Goal: Information Seeking & Learning: Learn about a topic

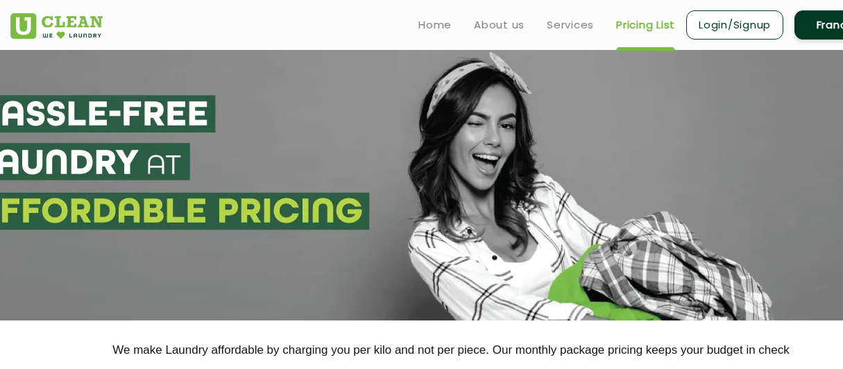
select select "27"
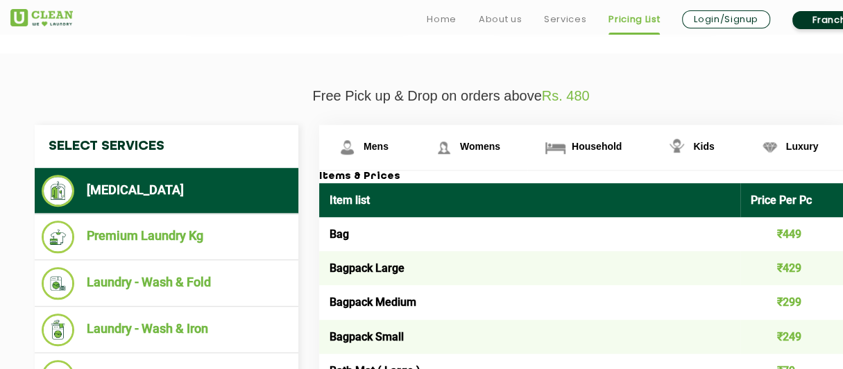
scroll to position [463, 0]
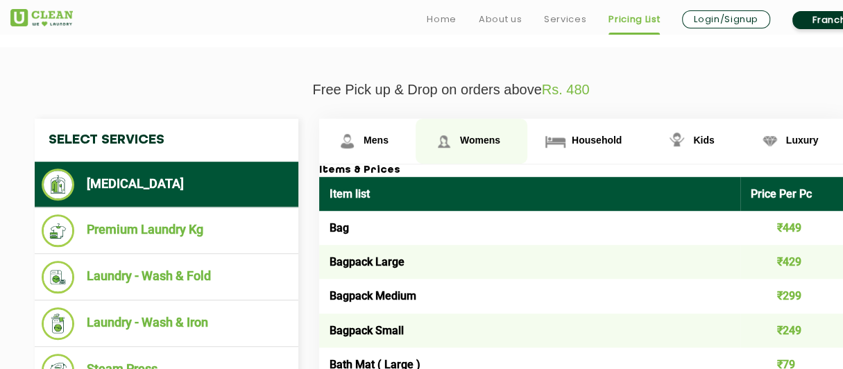
click at [470, 145] on link "Womens" at bounding box center [471, 141] width 112 height 45
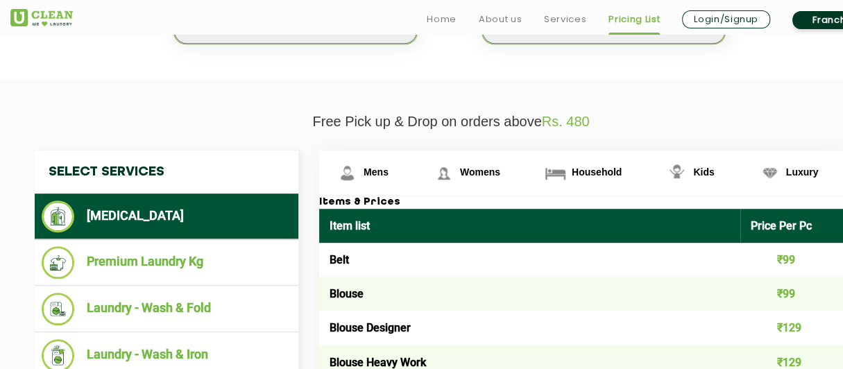
scroll to position [430, 0]
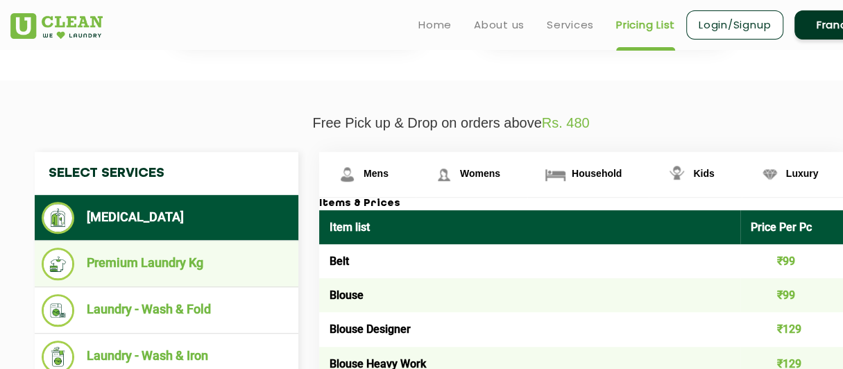
click at [259, 262] on li "Premium Laundry Kg" at bounding box center [167, 264] width 250 height 33
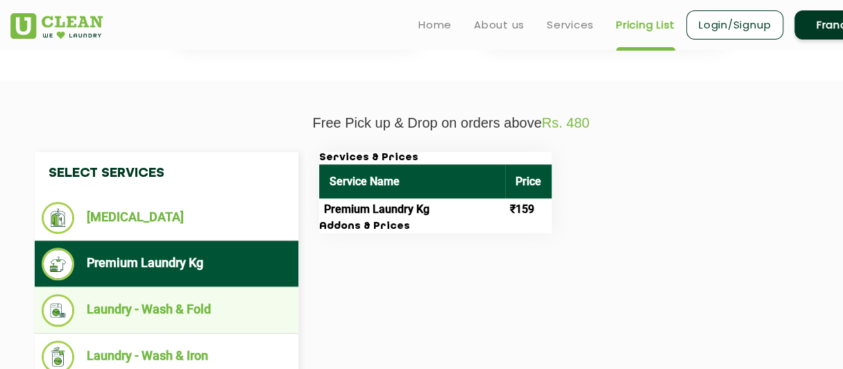
click at [243, 294] on li "Laundry - Wash & Fold" at bounding box center [167, 310] width 250 height 33
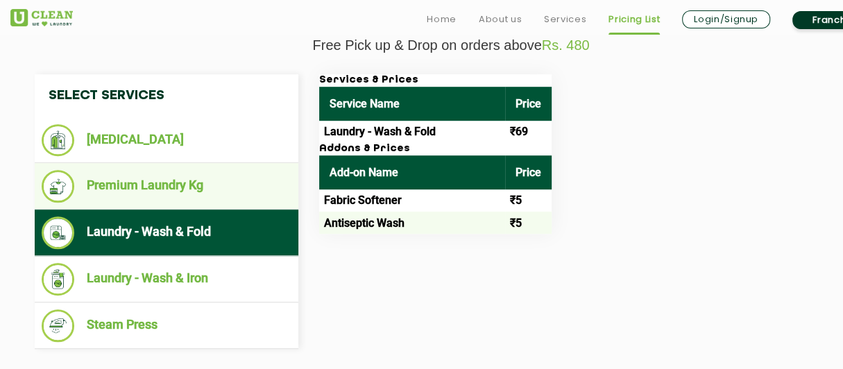
scroll to position [509, 0]
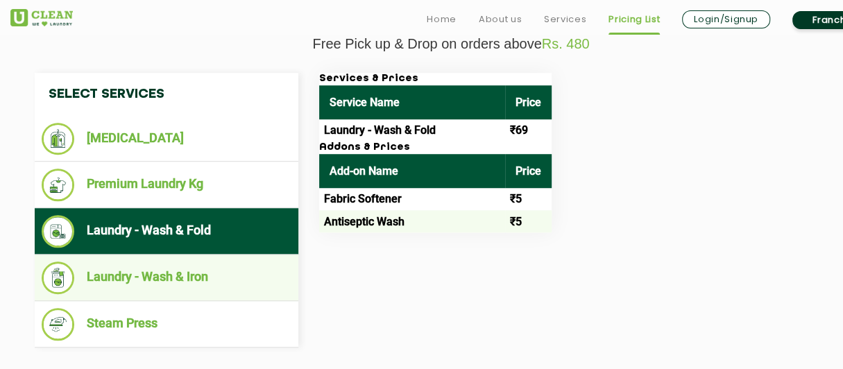
click at [78, 277] on li "Laundry - Wash & Iron" at bounding box center [167, 277] width 250 height 33
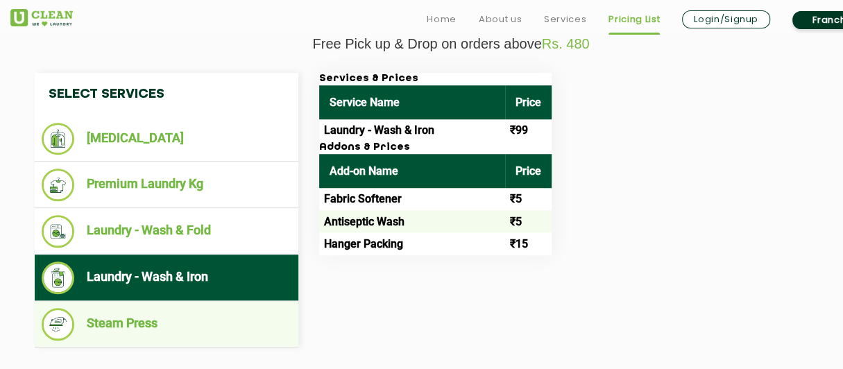
click at [87, 308] on li "Steam Press" at bounding box center [167, 324] width 250 height 33
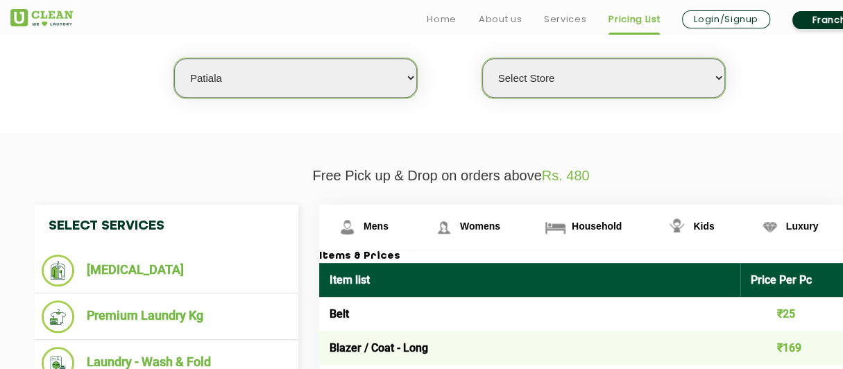
scroll to position [378, 0]
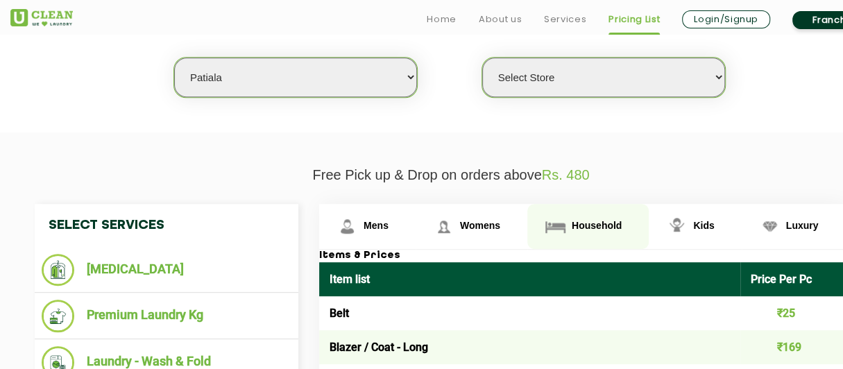
click at [573, 220] on span "Household" at bounding box center [596, 225] width 50 height 11
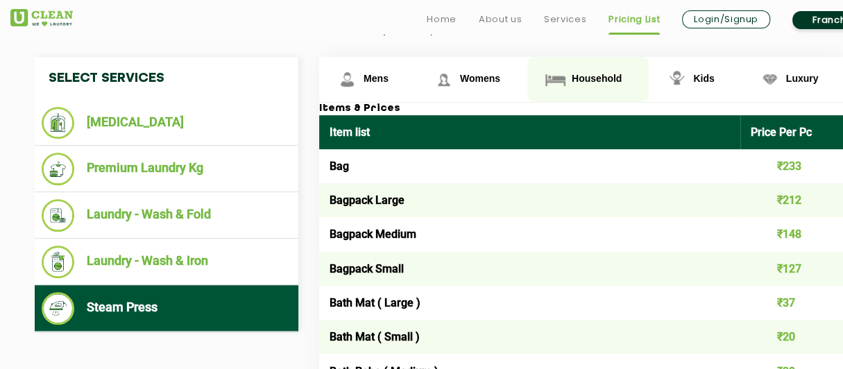
scroll to position [526, 0]
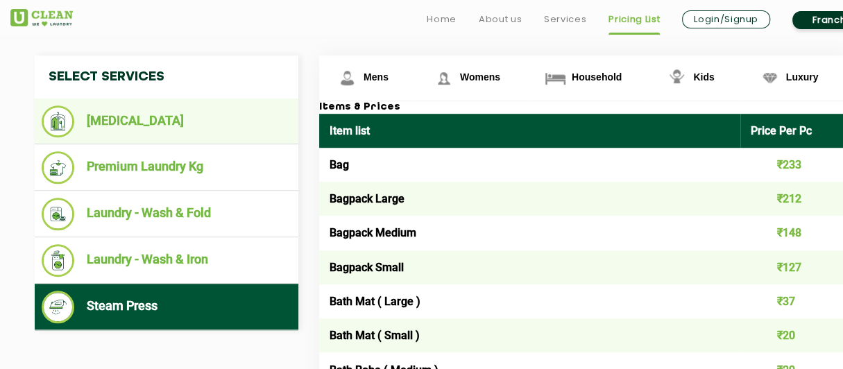
click at [201, 113] on li "[MEDICAL_DATA]" at bounding box center [167, 121] width 250 height 32
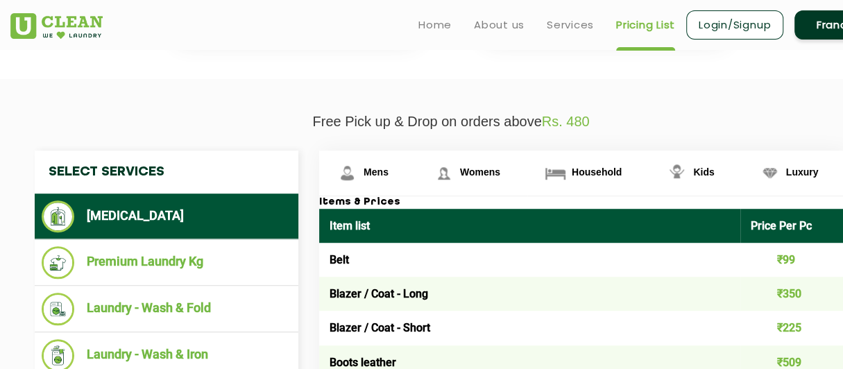
scroll to position [429, 0]
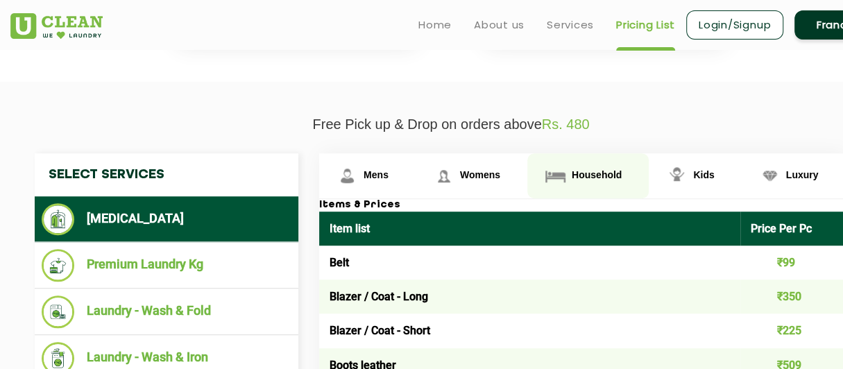
click at [610, 171] on span "Household" at bounding box center [596, 174] width 50 height 11
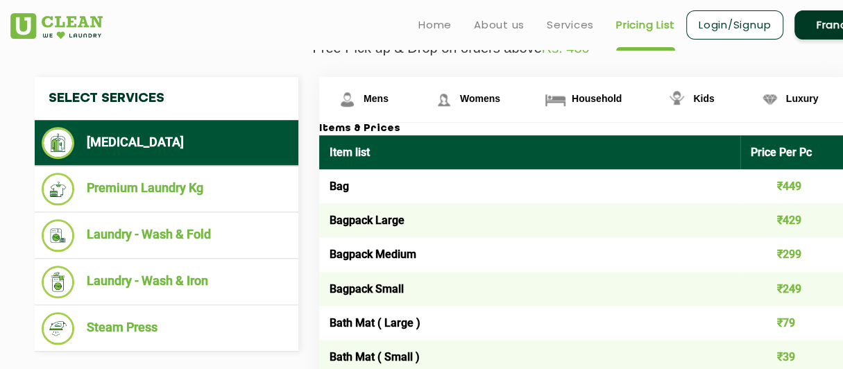
scroll to position [505, 0]
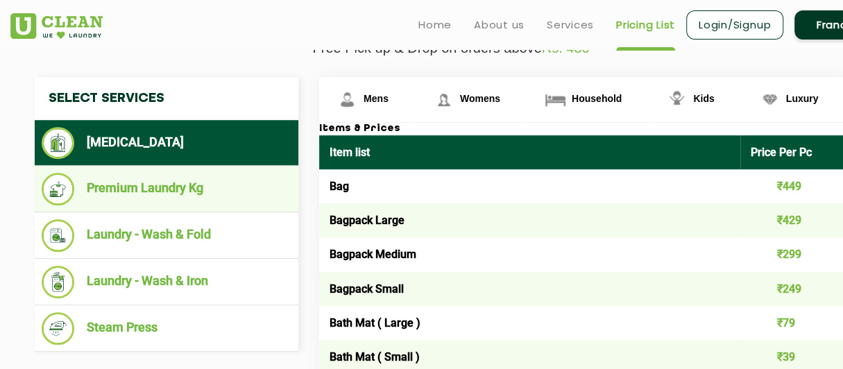
click at [200, 173] on li "Premium Laundry Kg" at bounding box center [167, 189] width 250 height 33
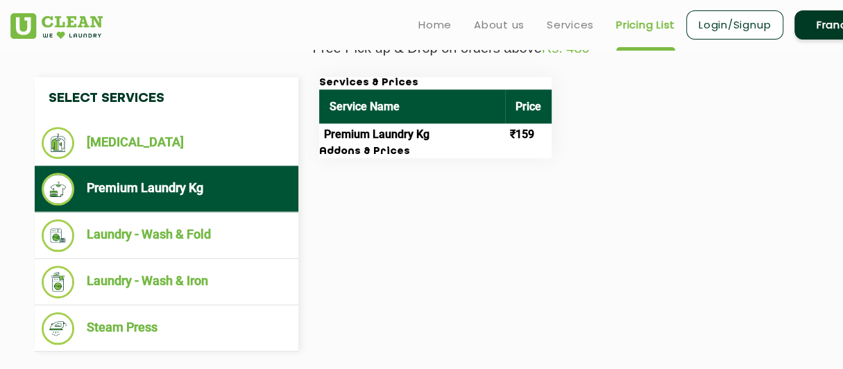
click at [397, 151] on h3 "Addons & Prices" at bounding box center [435, 152] width 232 height 12
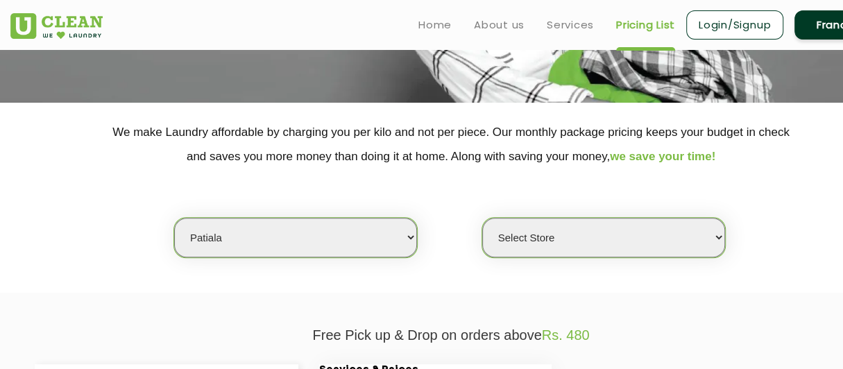
scroll to position [216, 0]
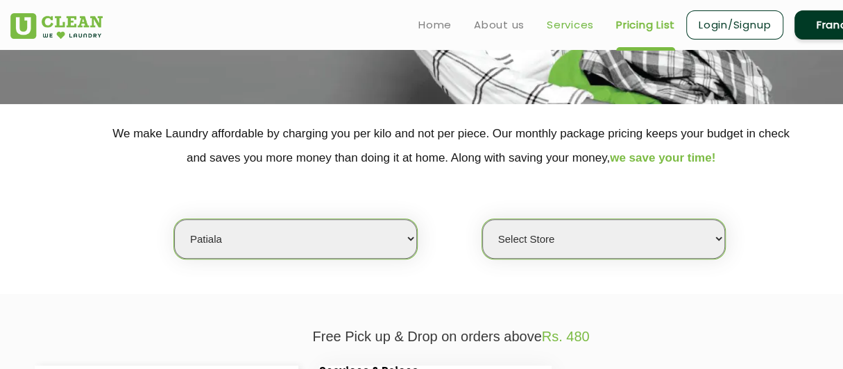
click at [573, 21] on link "Services" at bounding box center [569, 25] width 47 height 17
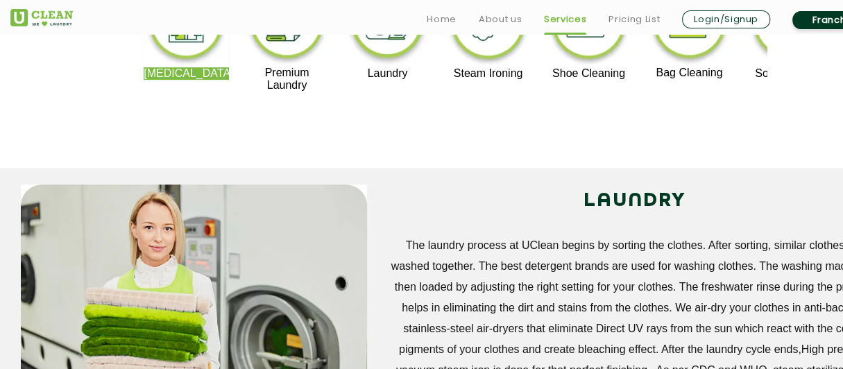
scroll to position [404, 0]
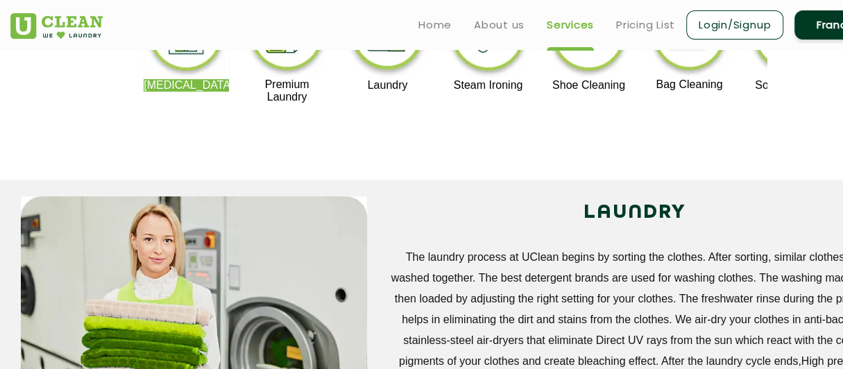
click at [290, 54] on img at bounding box center [286, 35] width 85 height 85
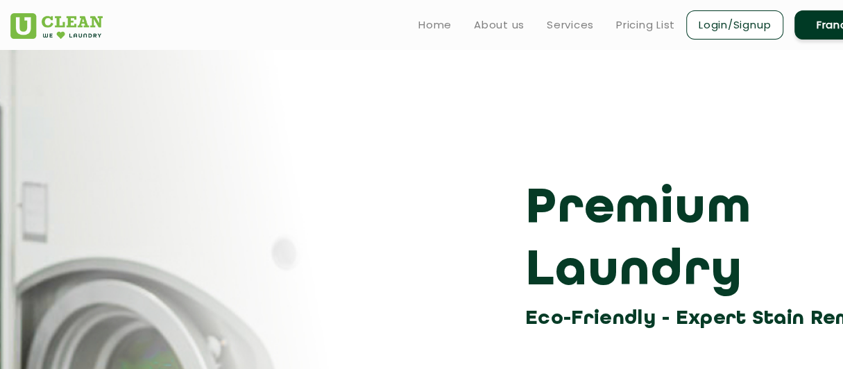
click at [388, 252] on div "Premium Laundry Eco-Friendly - Expert Stain Removal" at bounding box center [451, 256] width 902 height 156
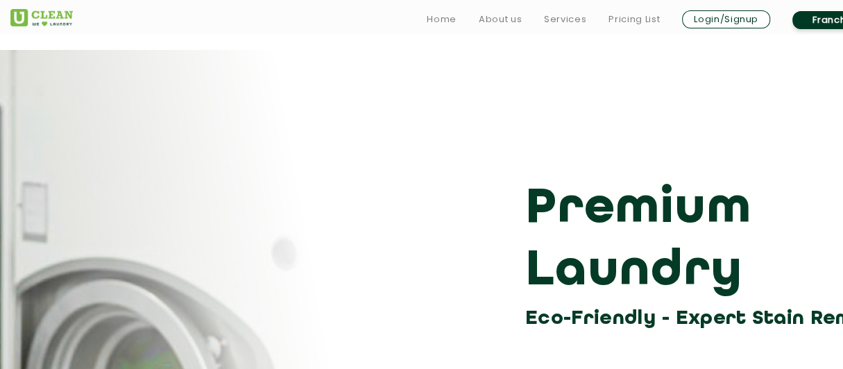
scroll to position [18, 0]
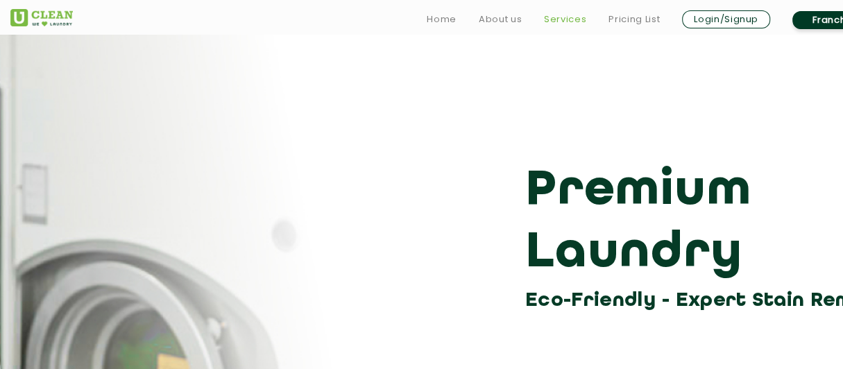
click at [569, 12] on link "Services" at bounding box center [565, 19] width 42 height 17
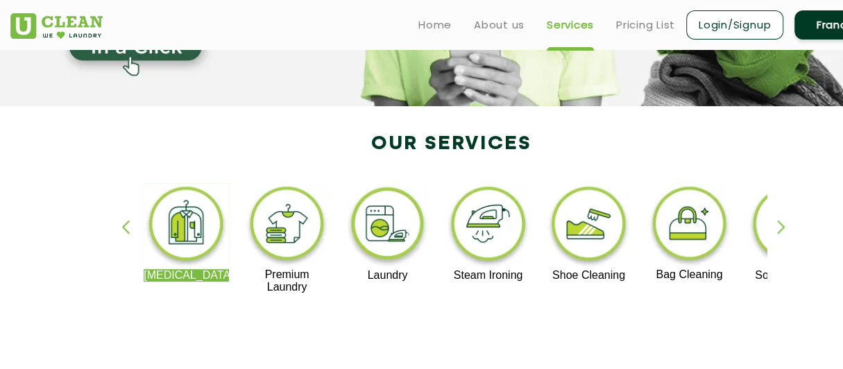
scroll to position [200, 0]
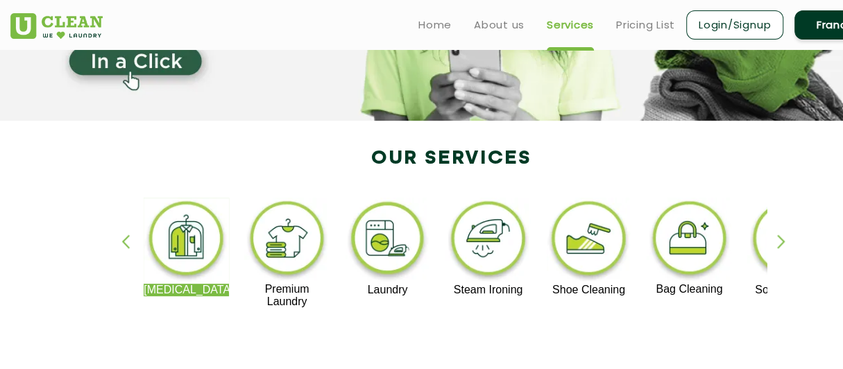
click at [194, 256] on img at bounding box center [186, 241] width 85 height 86
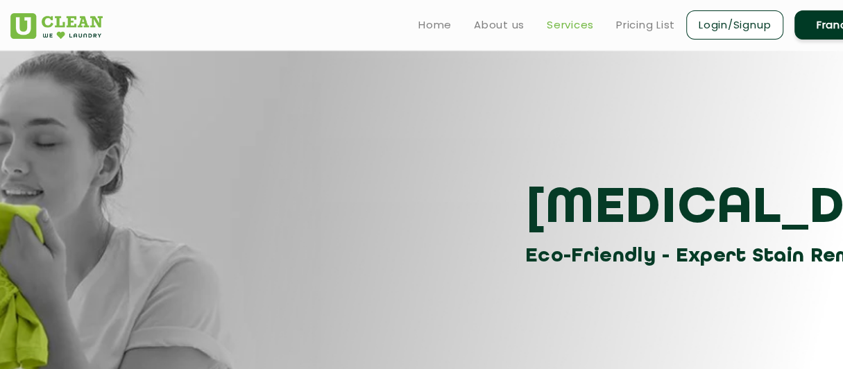
click at [587, 19] on link "Services" at bounding box center [569, 25] width 47 height 17
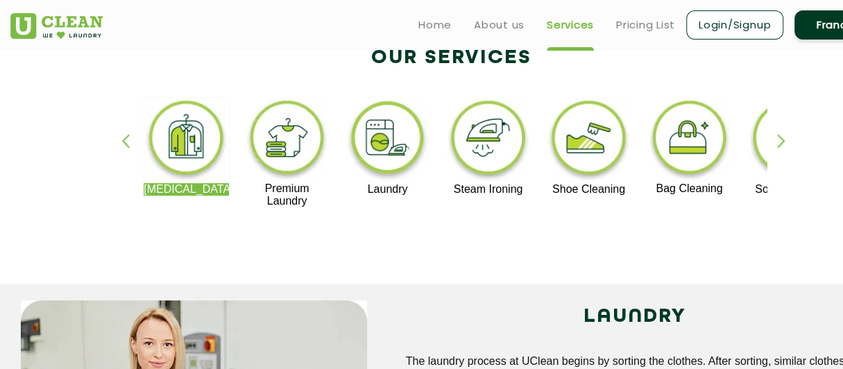
scroll to position [294, 0]
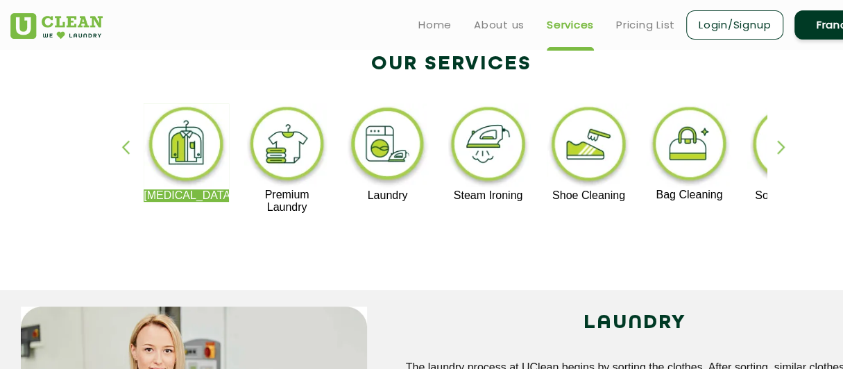
click at [302, 164] on img at bounding box center [286, 145] width 85 height 85
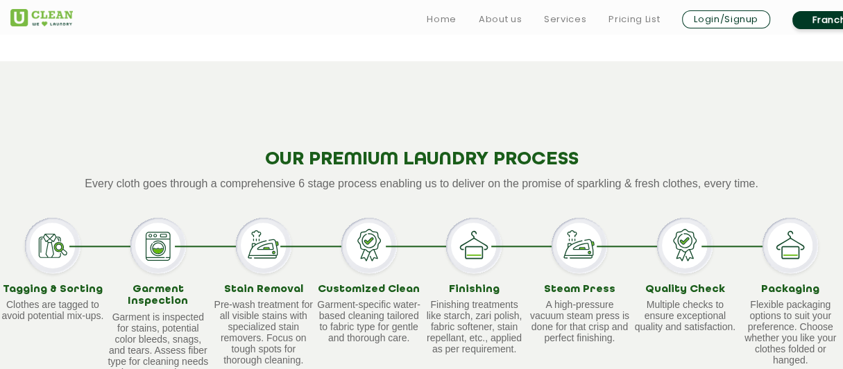
scroll to position [875, 0]
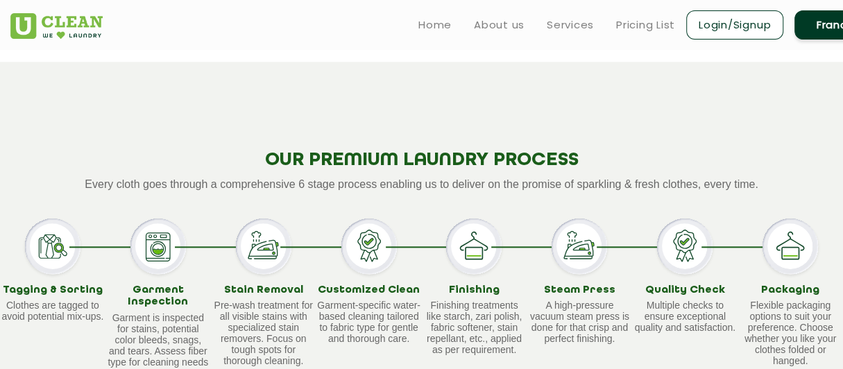
click at [743, 178] on p "Every cloth goes through a comprehensive 6 stage process enabling us to deliver…" at bounding box center [421, 184] width 843 height 12
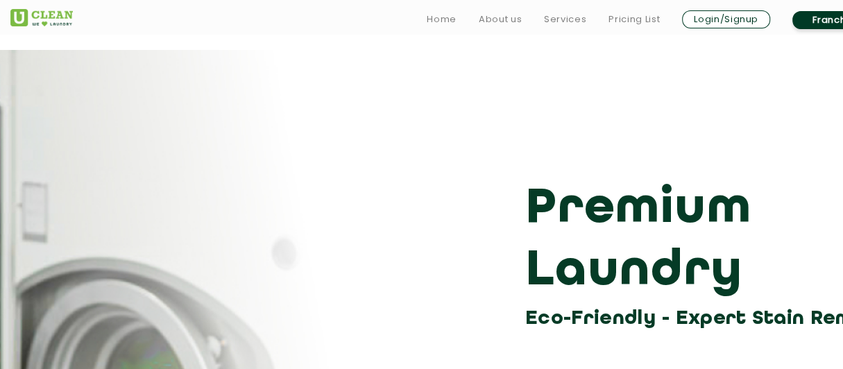
scroll to position [1, 0]
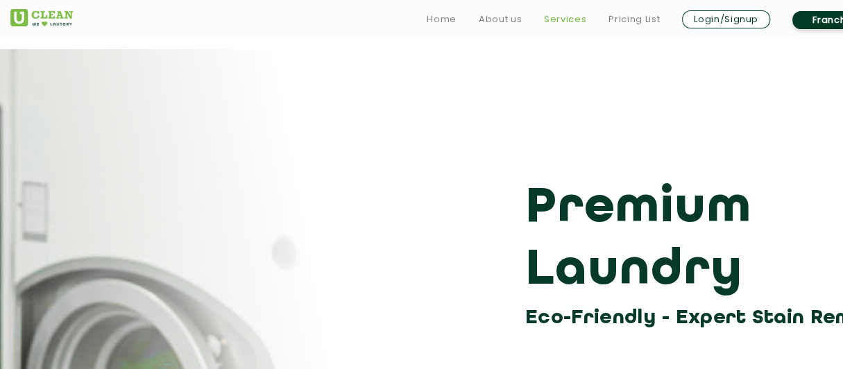
click at [573, 17] on link "Services" at bounding box center [565, 19] width 42 height 17
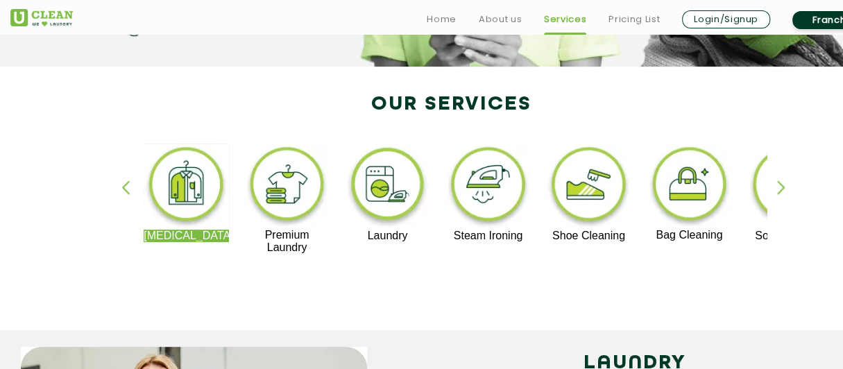
scroll to position [255, 0]
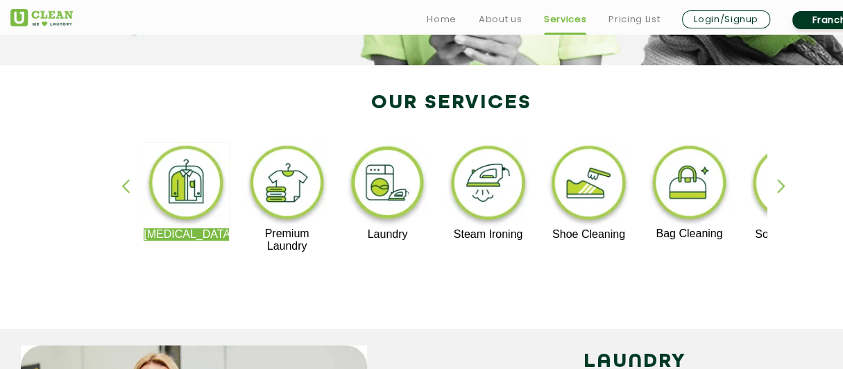
click at [191, 181] on img at bounding box center [186, 185] width 85 height 86
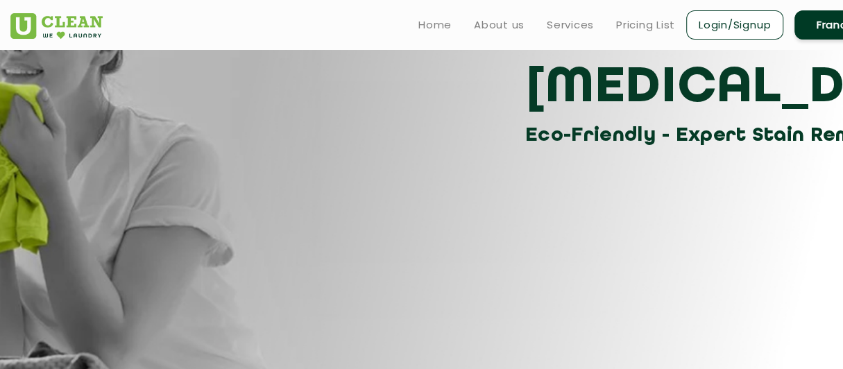
scroll to position [113, 0]
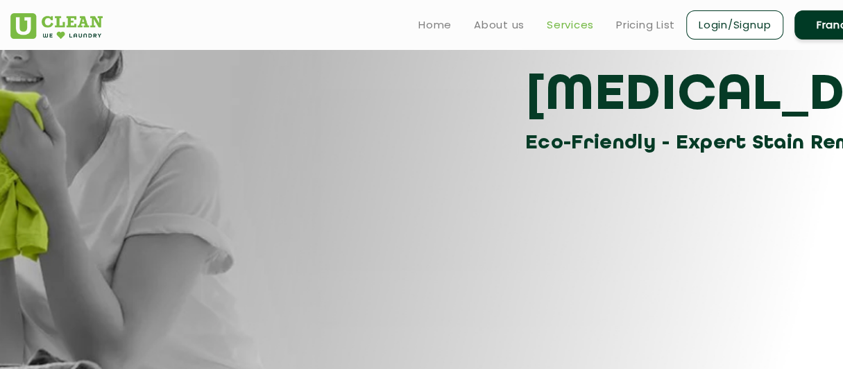
click at [555, 26] on link "Services" at bounding box center [569, 25] width 47 height 17
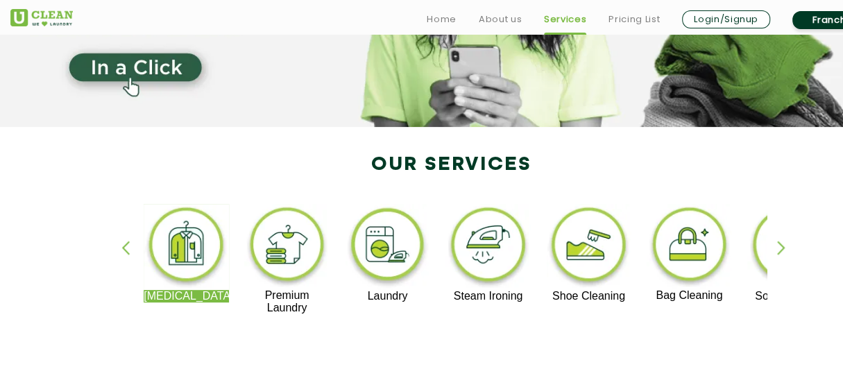
scroll to position [194, 0]
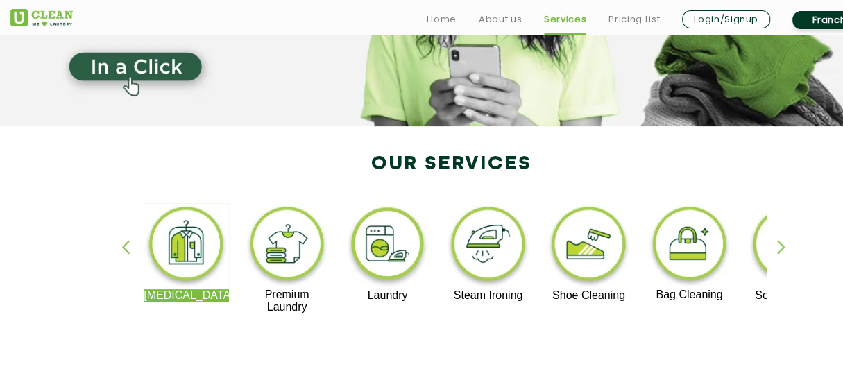
click at [300, 255] on img at bounding box center [286, 245] width 85 height 85
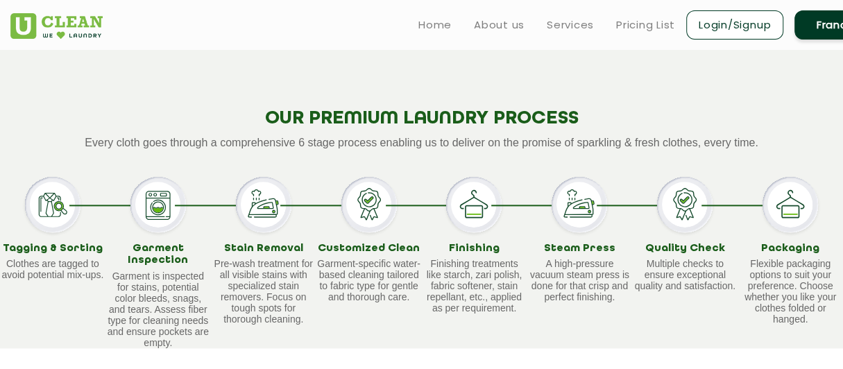
scroll to position [917, 0]
click at [632, 74] on div "OUR PREMIUM LAUNDRY PROCESS Every cloth goes through a comprehensive 6 stage pr…" at bounding box center [421, 184] width 843 height 328
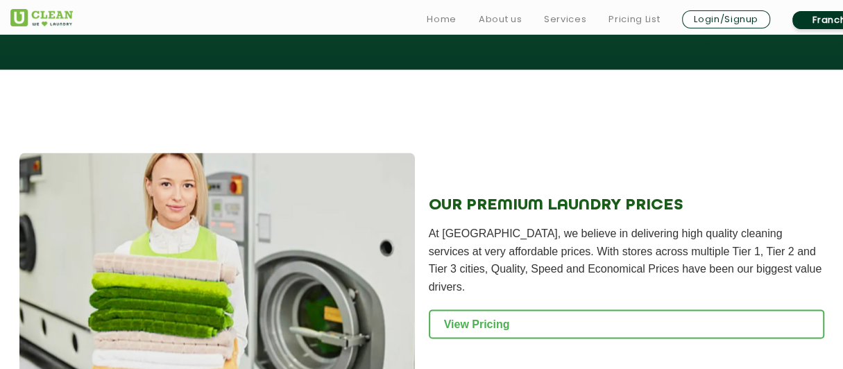
scroll to position [1519, 0]
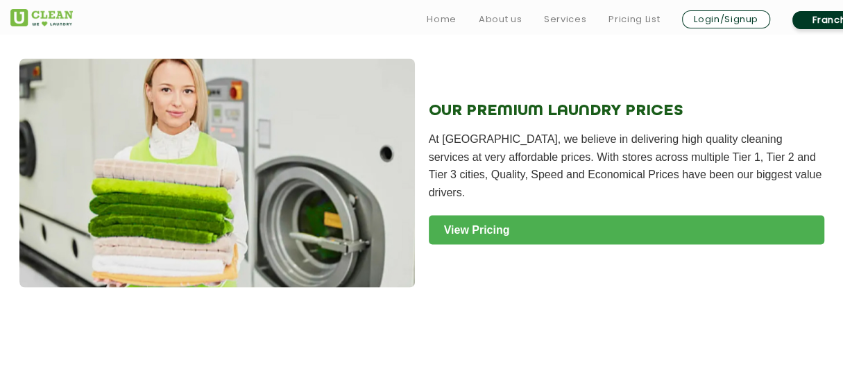
click at [505, 216] on link "View Pricing" at bounding box center [626, 230] width 395 height 29
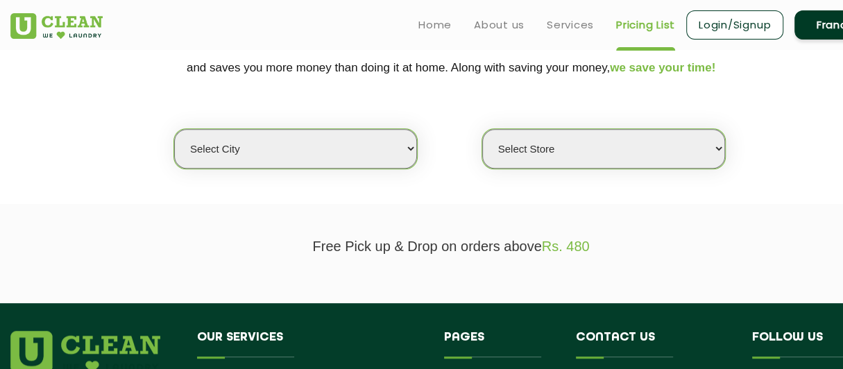
scroll to position [308, 0]
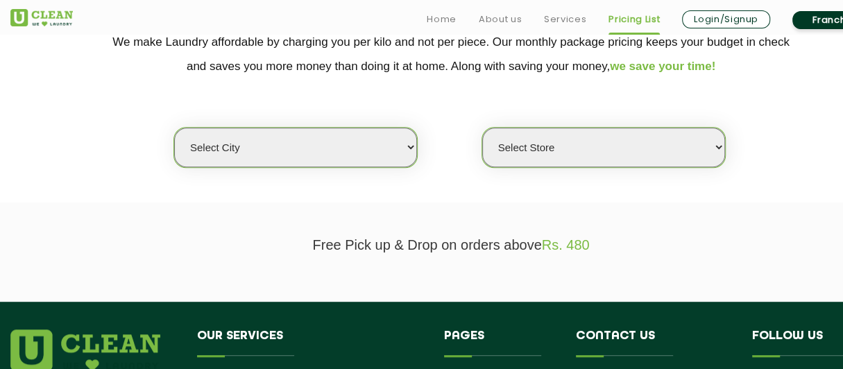
click at [368, 157] on select "Select city Aalo Agartala Agra Ahmedabad Akola Aligarh Alwar - UClean Select Am…" at bounding box center [295, 148] width 243 height 40
click at [365, 150] on select "Select city Aalo Agartala Agra Ahmedabad Akola Aligarh Alwar - UClean Select Am…" at bounding box center [295, 148] width 243 height 40
select select "63"
click at [174, 128] on select "Select city Aalo Agartala Agra Ahmedabad Akola Aligarh Alwar - UClean Select Am…" at bounding box center [295, 148] width 243 height 40
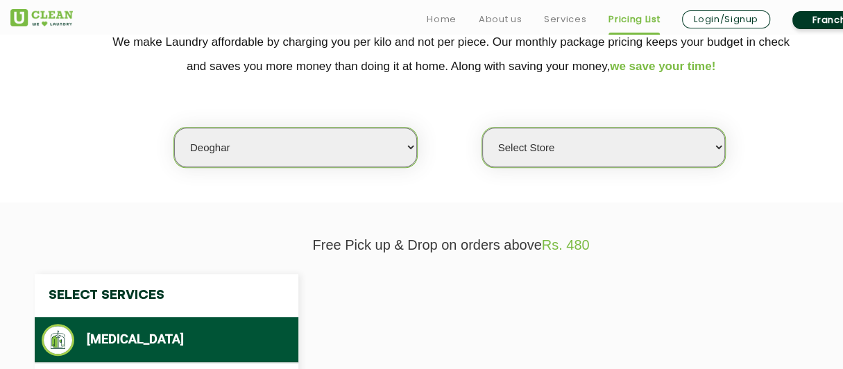
select select "0"
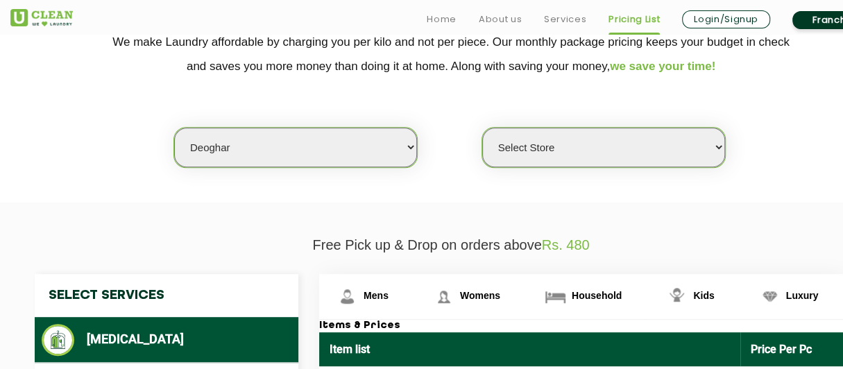
click at [323, 138] on select "Select city Aalo Agartala Agra Ahmedabad Akola Aligarh Alwar - UClean Select Am…" at bounding box center [295, 148] width 243 height 40
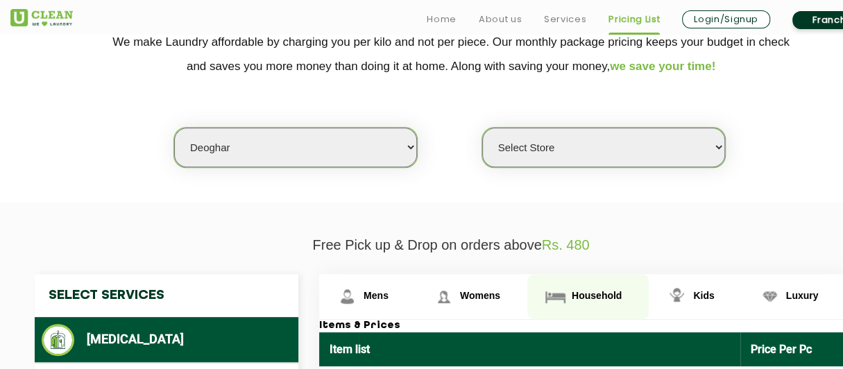
click at [610, 293] on span "Household" at bounding box center [596, 295] width 50 height 11
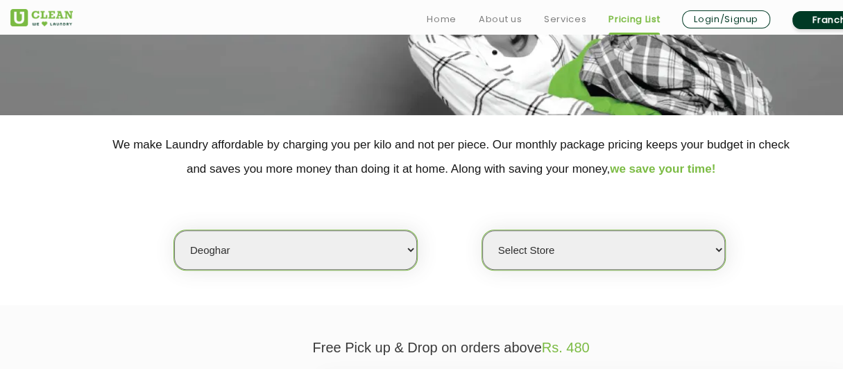
scroll to position [213, 0]
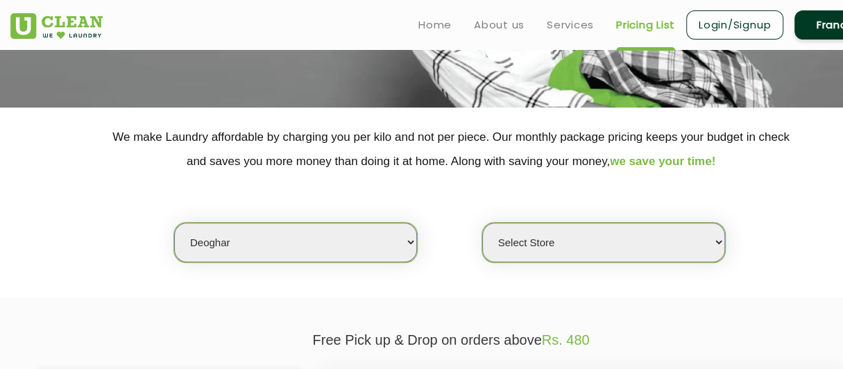
click at [388, 230] on select "Select city Aalo Agartala Agra Ahmedabad Akola Aligarh Alwar - UClean Select Am…" at bounding box center [295, 243] width 243 height 40
select select "27"
click at [174, 223] on select "Select city Aalo Agartala Agra Ahmedabad Akola Aligarh Alwar - UClean Select Am…" at bounding box center [295, 243] width 243 height 40
select select "0"
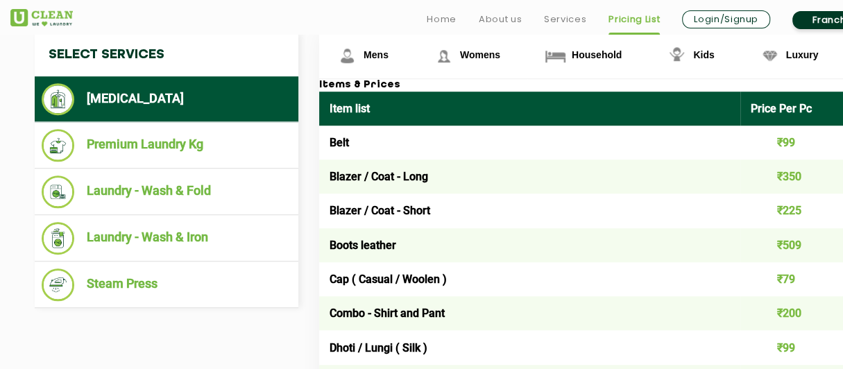
scroll to position [546, 0]
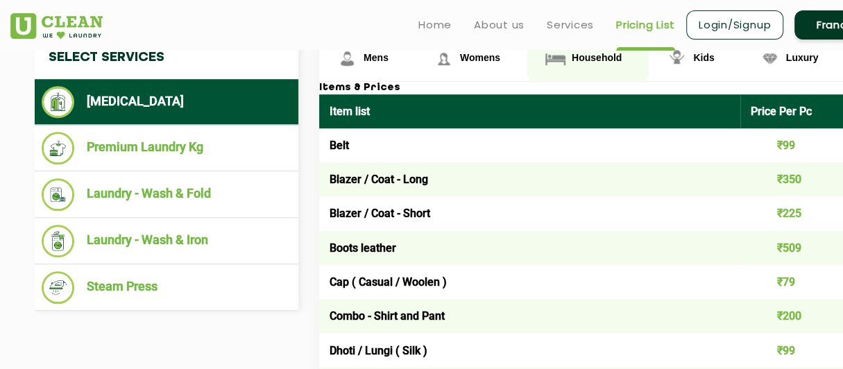
click at [586, 62] on link "Household" at bounding box center [587, 58] width 121 height 45
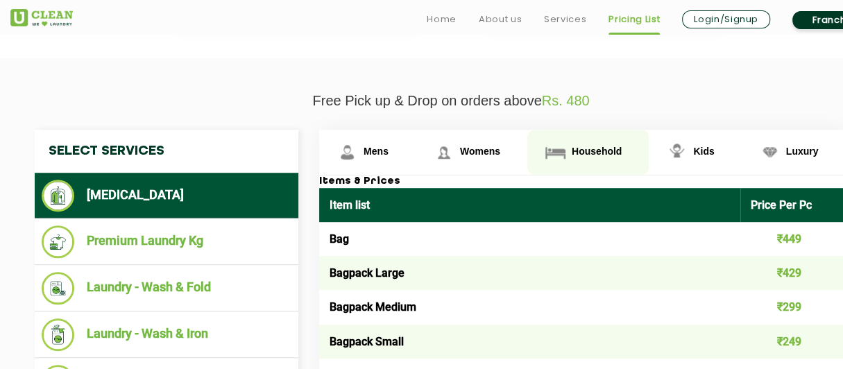
scroll to position [470, 0]
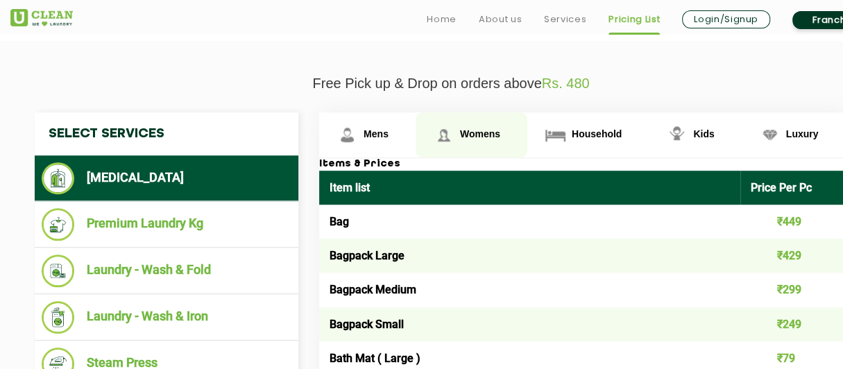
click at [464, 132] on span "Womens" at bounding box center [480, 133] width 40 height 11
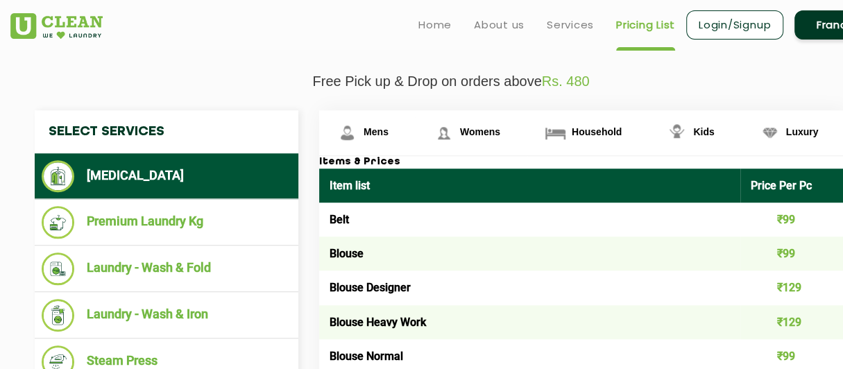
scroll to position [471, 0]
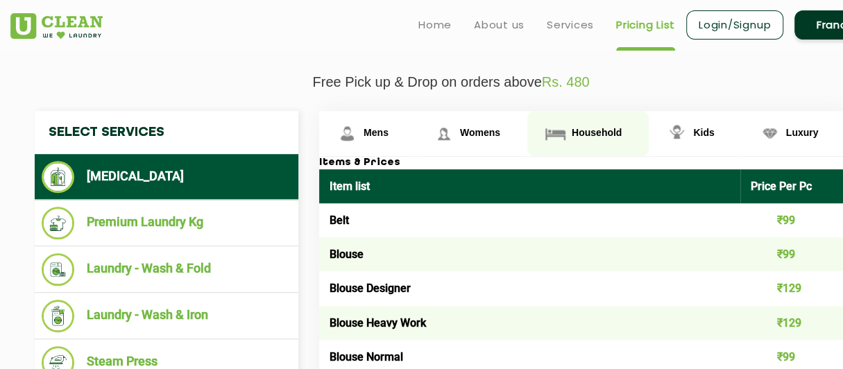
click at [597, 119] on link "Household" at bounding box center [587, 133] width 121 height 45
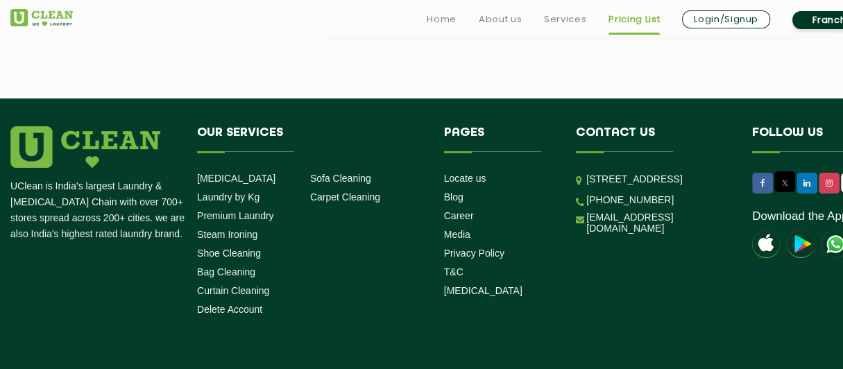
scroll to position [2846, 0]
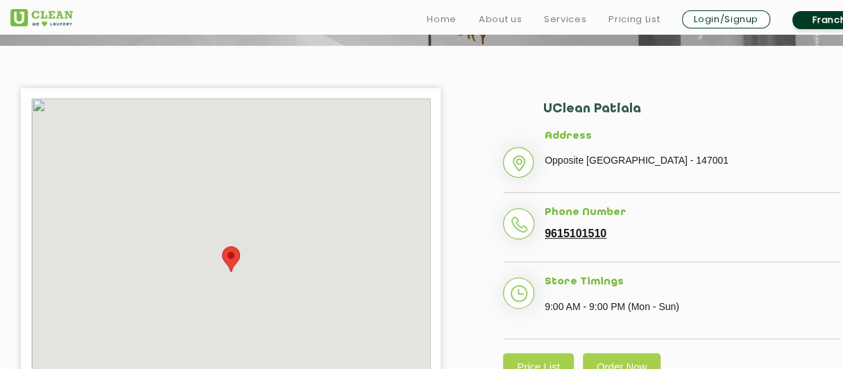
scroll to position [278, 0]
